Goal: Answer question/provide support

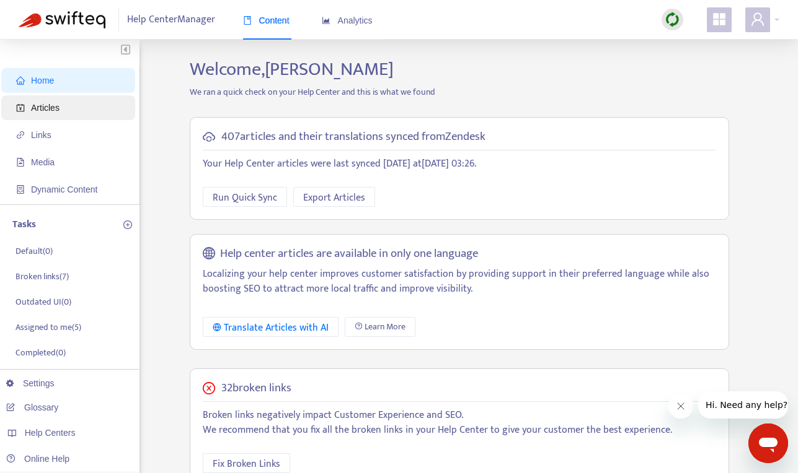
click at [70, 112] on span "Articles" at bounding box center [70, 107] width 109 height 25
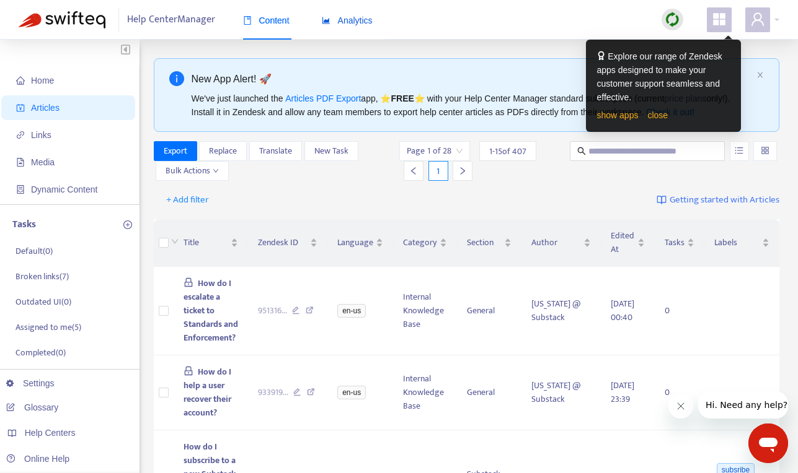
click at [358, 17] on span "Analytics" at bounding box center [347, 20] width 51 height 10
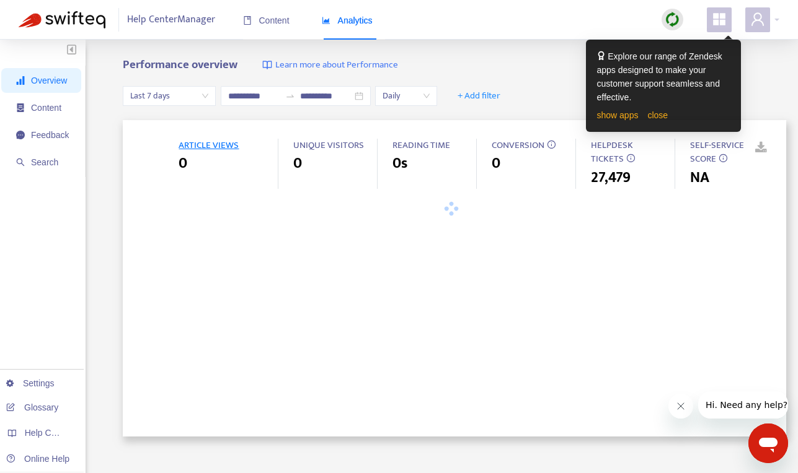
click at [219, 144] on span "ARTICLE VIEWS" at bounding box center [208, 145] width 60 height 15
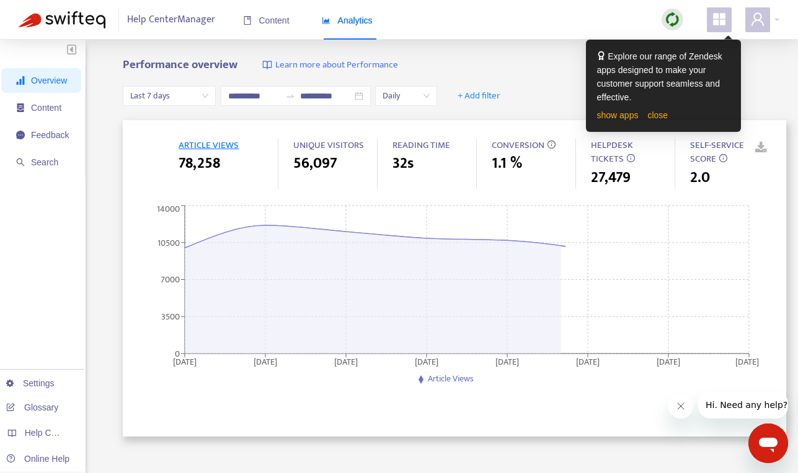
click at [219, 144] on span "ARTICLE VIEWS" at bounding box center [208, 145] width 60 height 15
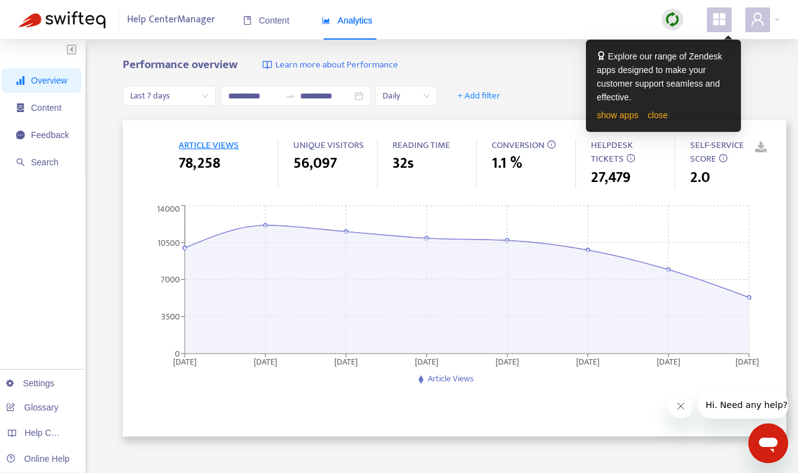
click at [219, 144] on span "ARTICLE VIEWS" at bounding box center [208, 145] width 60 height 15
click at [56, 110] on span "Content" at bounding box center [46, 108] width 30 height 10
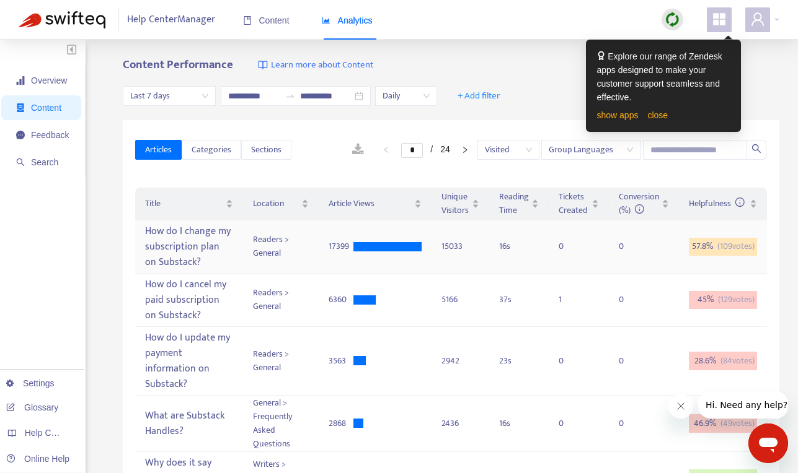
click at [170, 242] on div "How do I change my subscription plan on Substack?" at bounding box center [189, 246] width 88 height 51
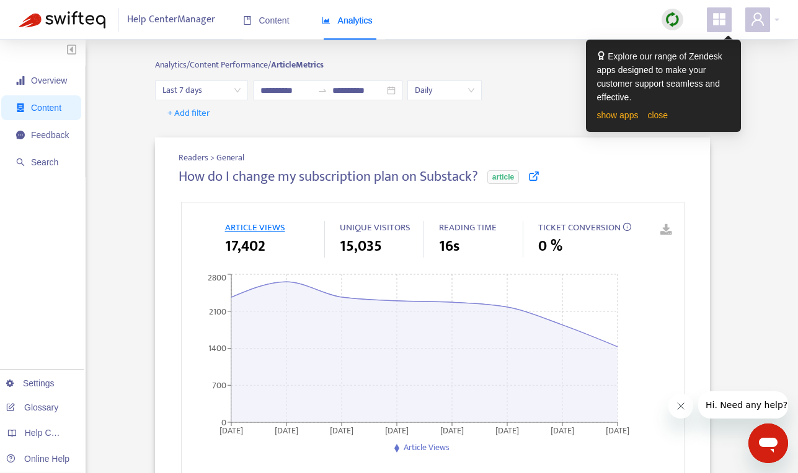
click at [724, 18] on icon "appstore" at bounding box center [719, 19] width 12 height 12
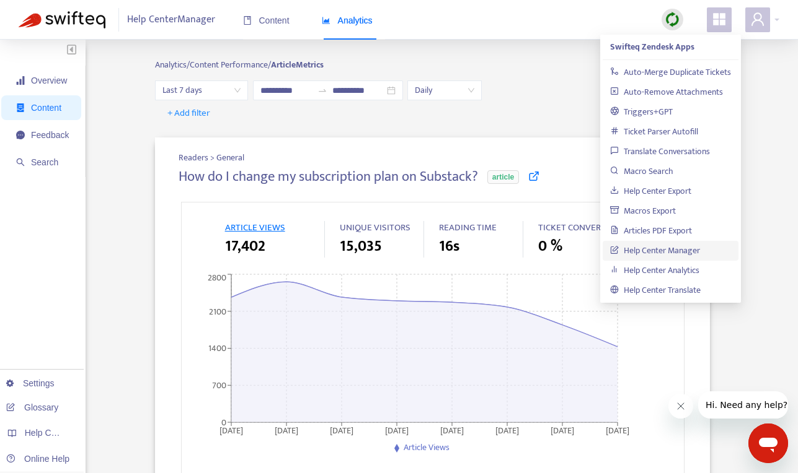
click at [767, 438] on icon "Open messaging window" at bounding box center [768, 445] width 19 height 15
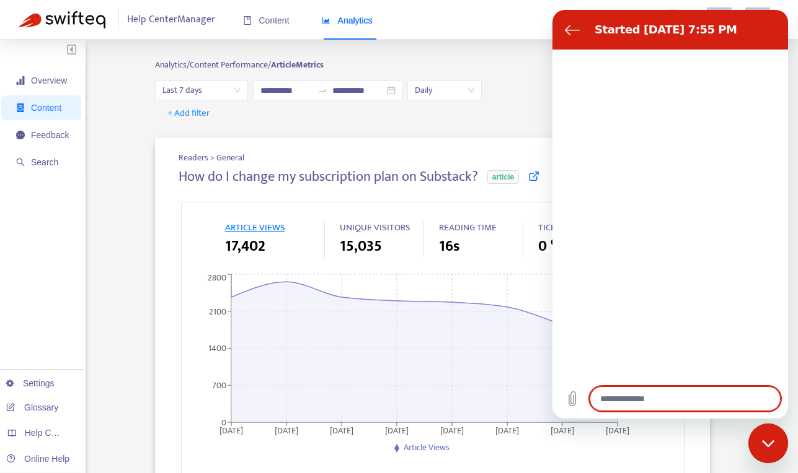
type textarea "*"
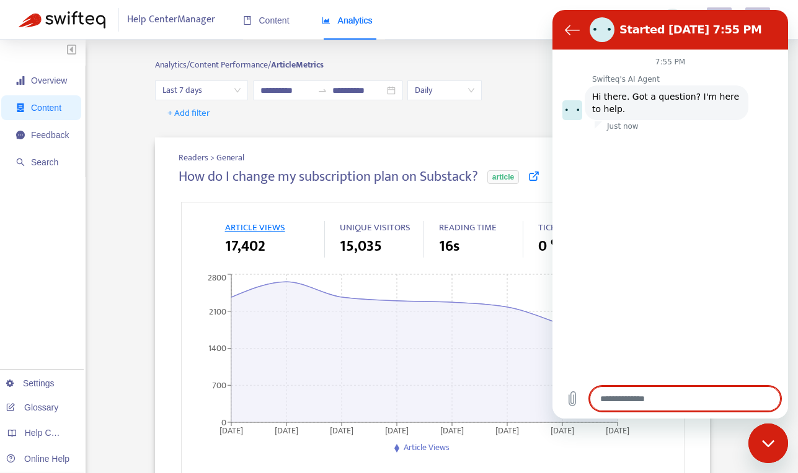
click at [659, 403] on textarea at bounding box center [684, 399] width 191 height 25
type textarea "*"
type textarea "**"
type textarea "*"
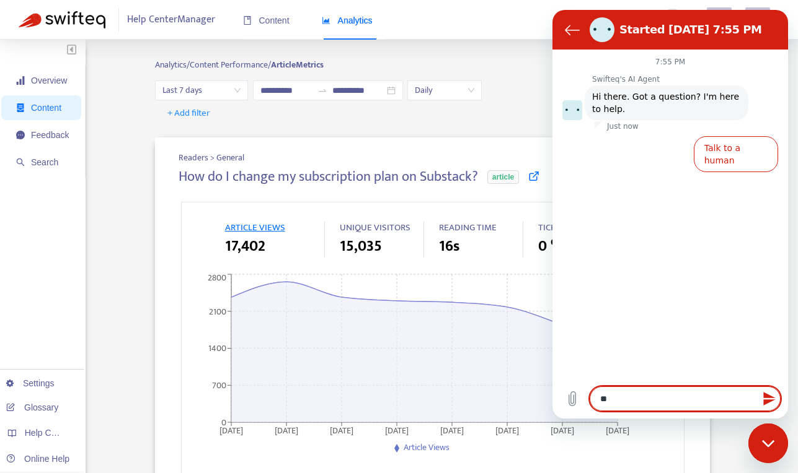
type textarea "***"
type textarea "*"
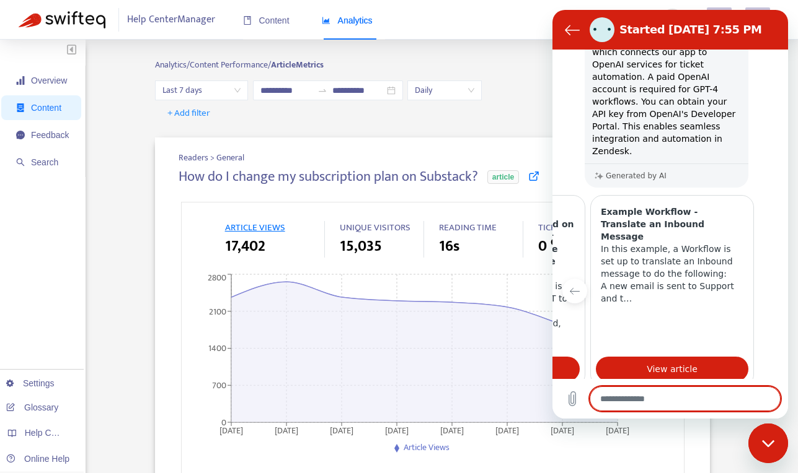
scroll to position [197, 0]
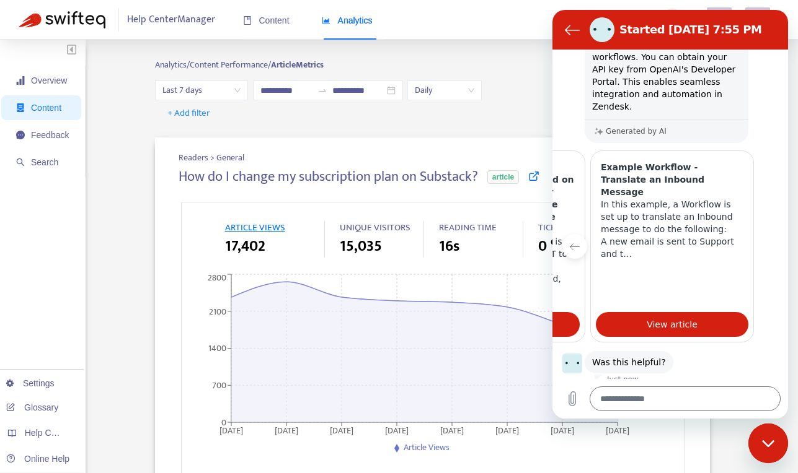
type textarea "*"
